Goal: Transaction & Acquisition: Obtain resource

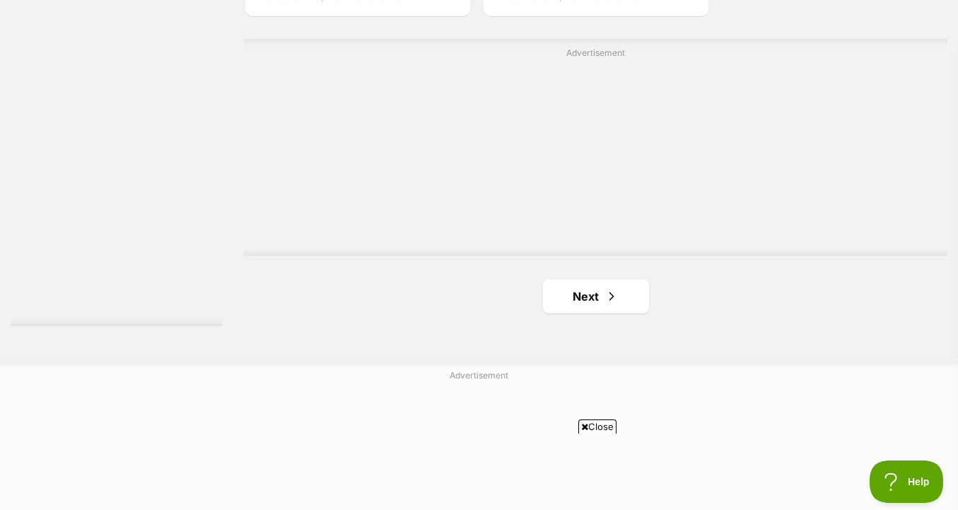
scroll to position [3492, 0]
click at [618, 301] on link "Next" at bounding box center [596, 293] width 106 height 34
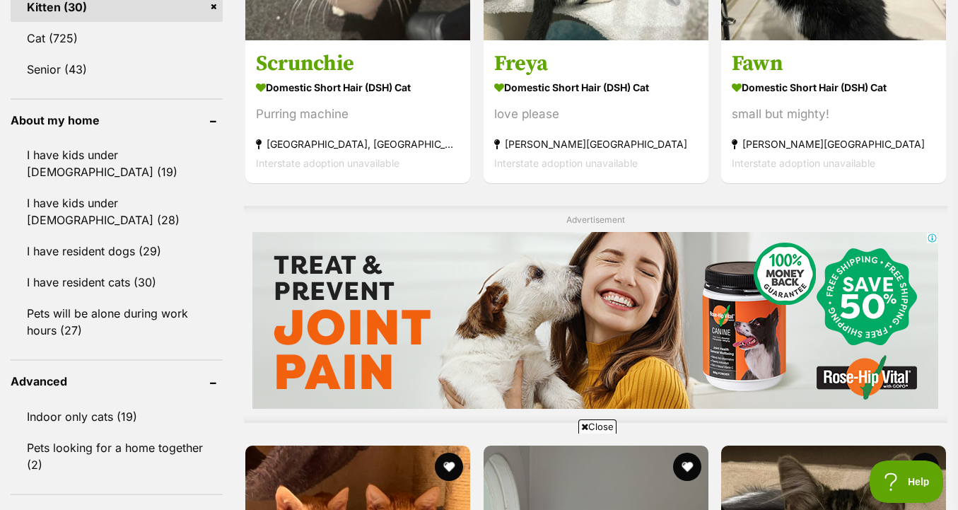
scroll to position [1132, 0]
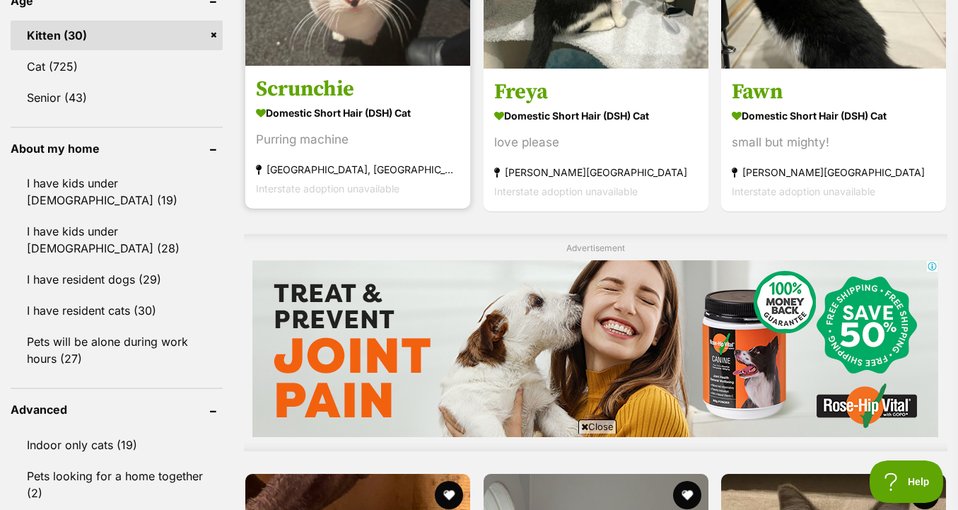
click at [410, 160] on strong "[GEOGRAPHIC_DATA], [GEOGRAPHIC_DATA]" at bounding box center [358, 169] width 204 height 19
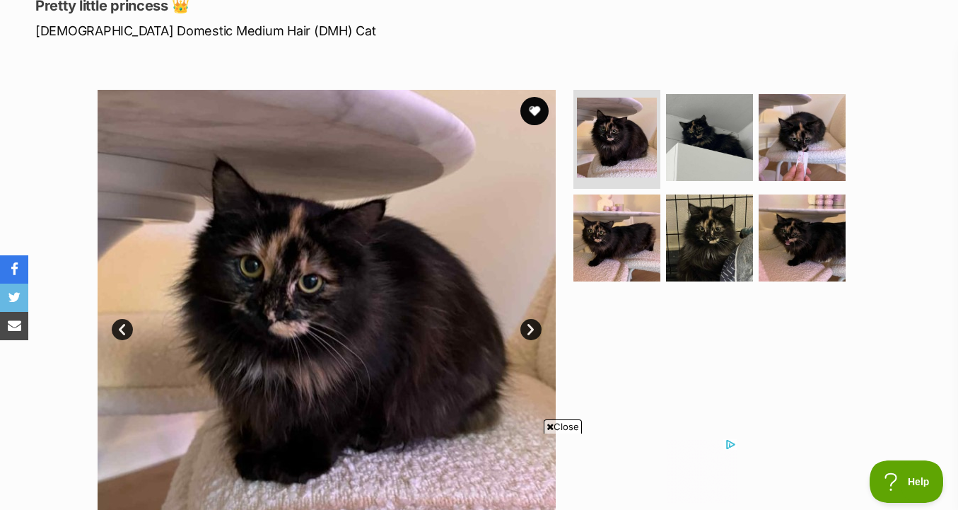
click at [647, 136] on img at bounding box center [617, 138] width 80 height 80
click at [712, 136] on img at bounding box center [709, 137] width 91 height 91
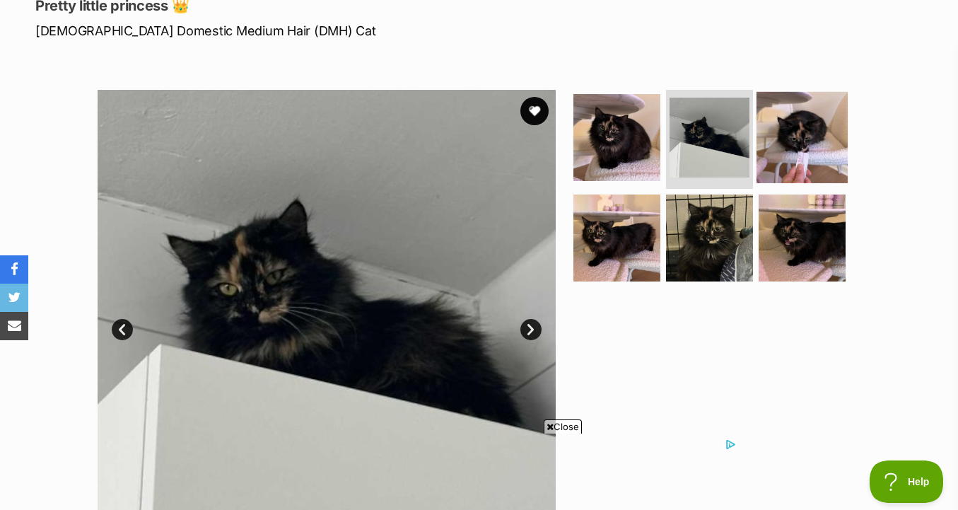
click at [772, 150] on img at bounding box center [802, 137] width 91 height 91
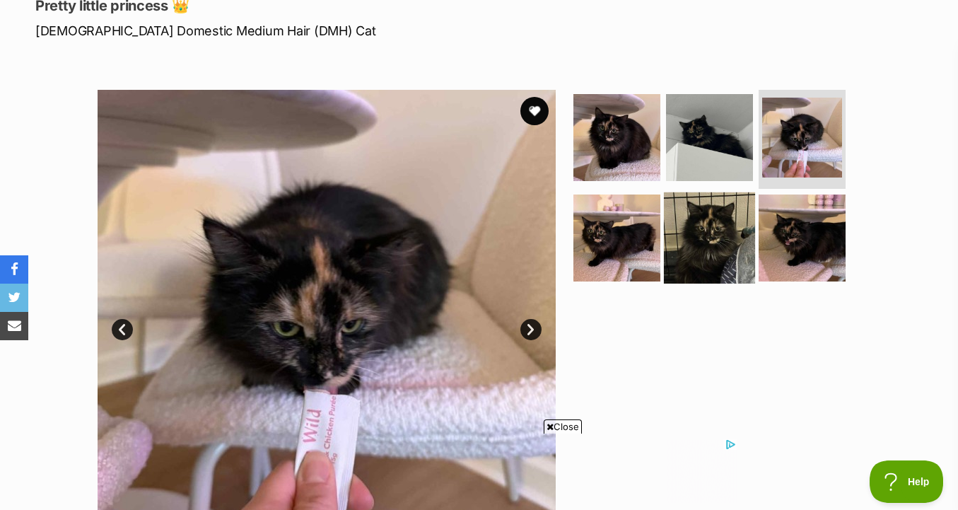
click at [712, 220] on img at bounding box center [709, 237] width 91 height 91
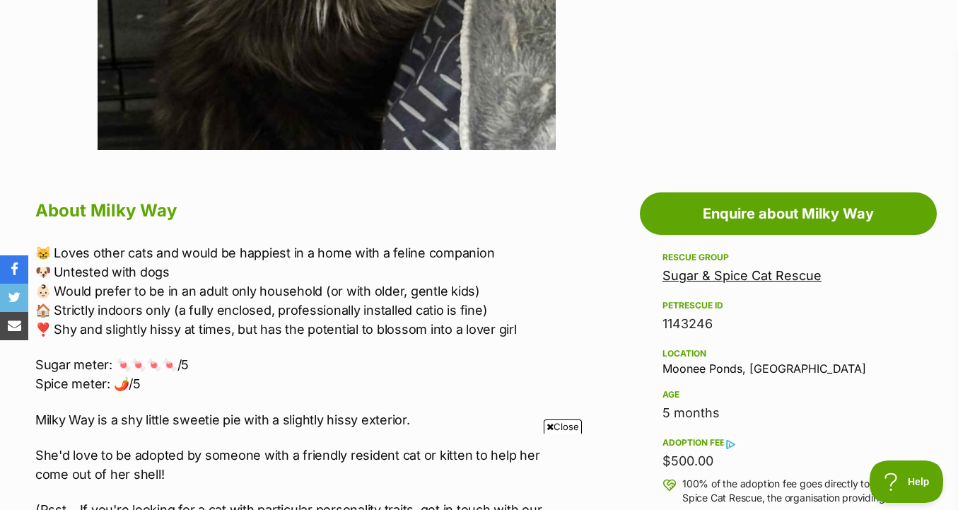
scroll to position [654, 0]
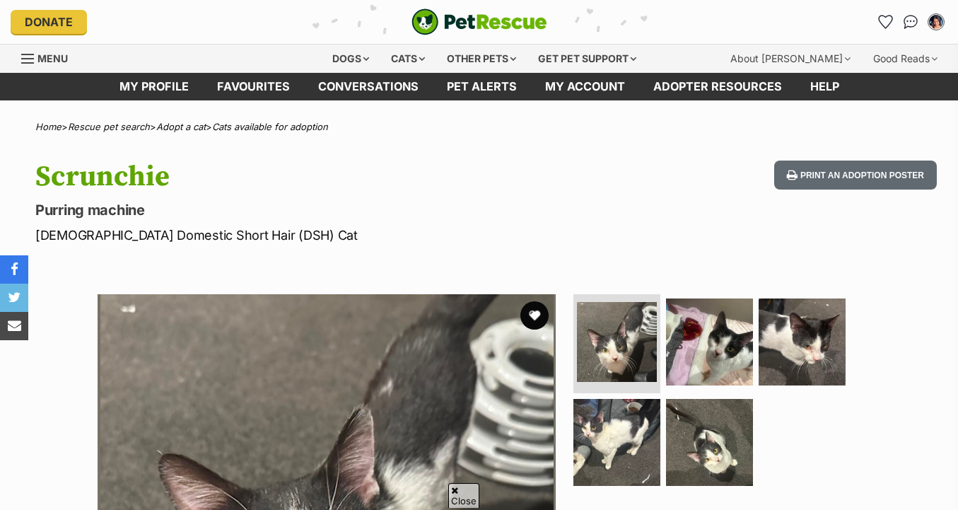
scroll to position [95, 0]
